Goal: Navigation & Orientation: Find specific page/section

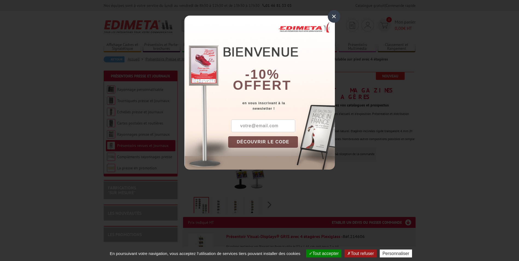
click at [334, 17] on div "×" at bounding box center [334, 16] width 13 height 13
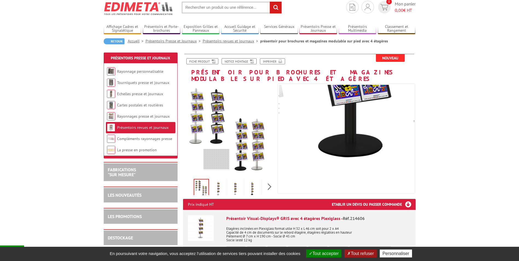
scroll to position [27, 0]
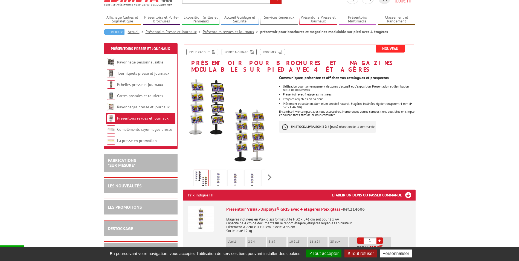
click at [223, 178] on img at bounding box center [218, 179] width 13 height 17
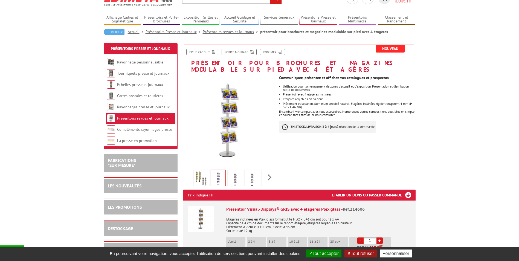
click at [234, 177] on img at bounding box center [235, 179] width 13 height 17
click at [250, 176] on img at bounding box center [252, 179] width 13 height 17
click at [240, 179] on img at bounding box center [235, 179] width 13 height 17
click at [222, 178] on img at bounding box center [218, 179] width 13 height 17
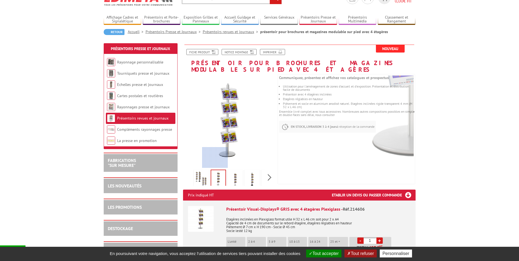
scroll to position [55, 0]
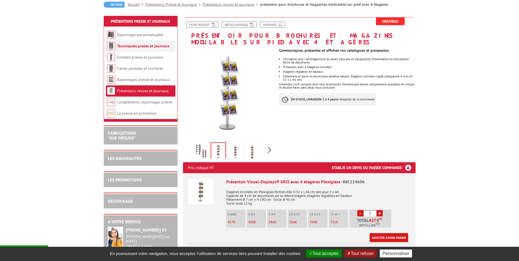
click at [130, 49] on li "Tourniquets presse et journaux" at bounding box center [140, 45] width 69 height 11
click at [120, 44] on link "Tourniquets presse et journaux" at bounding box center [143, 45] width 52 height 5
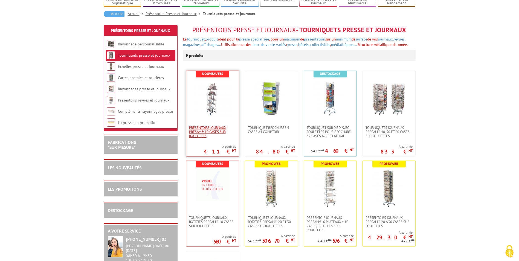
scroll to position [55, 0]
